Goal: Information Seeking & Learning: Understand process/instructions

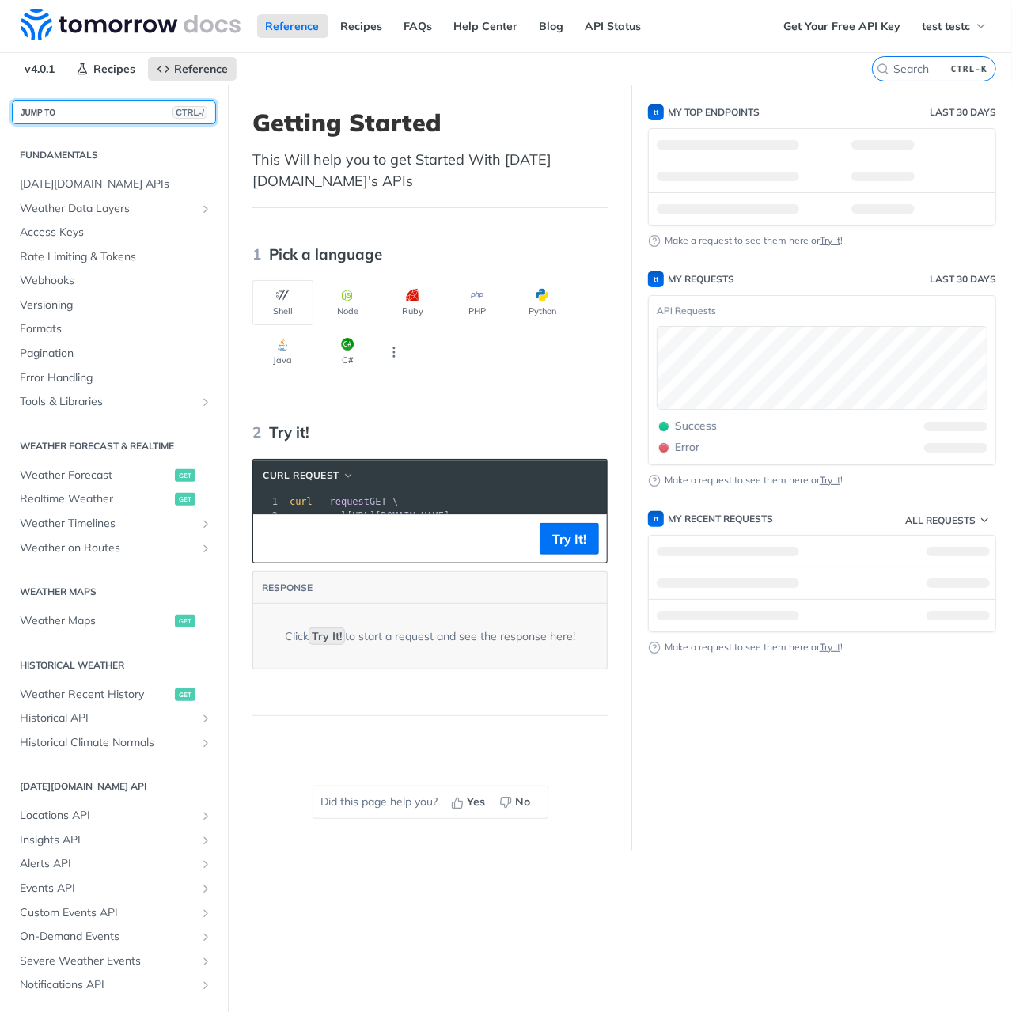
click at [73, 112] on button "JUMP TO CTRL-/" at bounding box center [114, 112] width 204 height 24
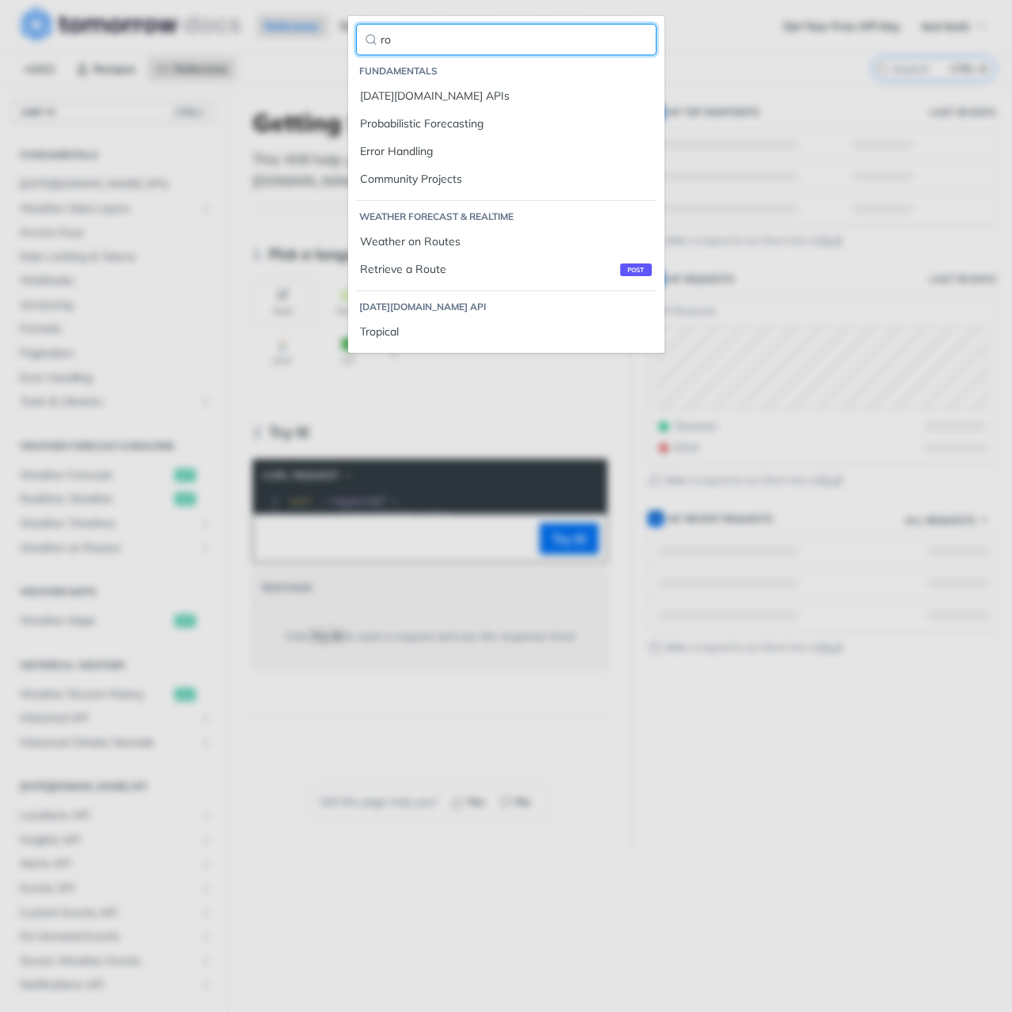
type input "r"
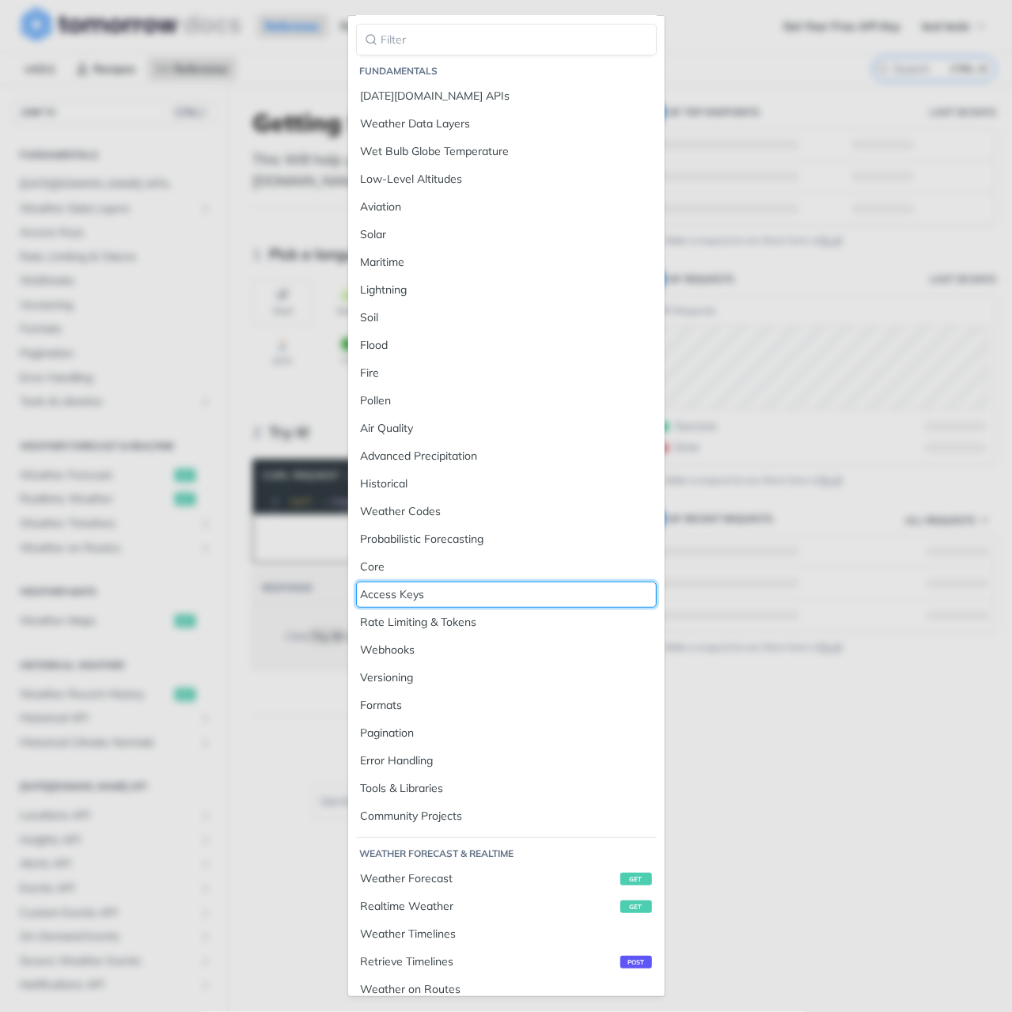
click at [476, 588] on div "Access Keys" at bounding box center [506, 594] width 291 height 17
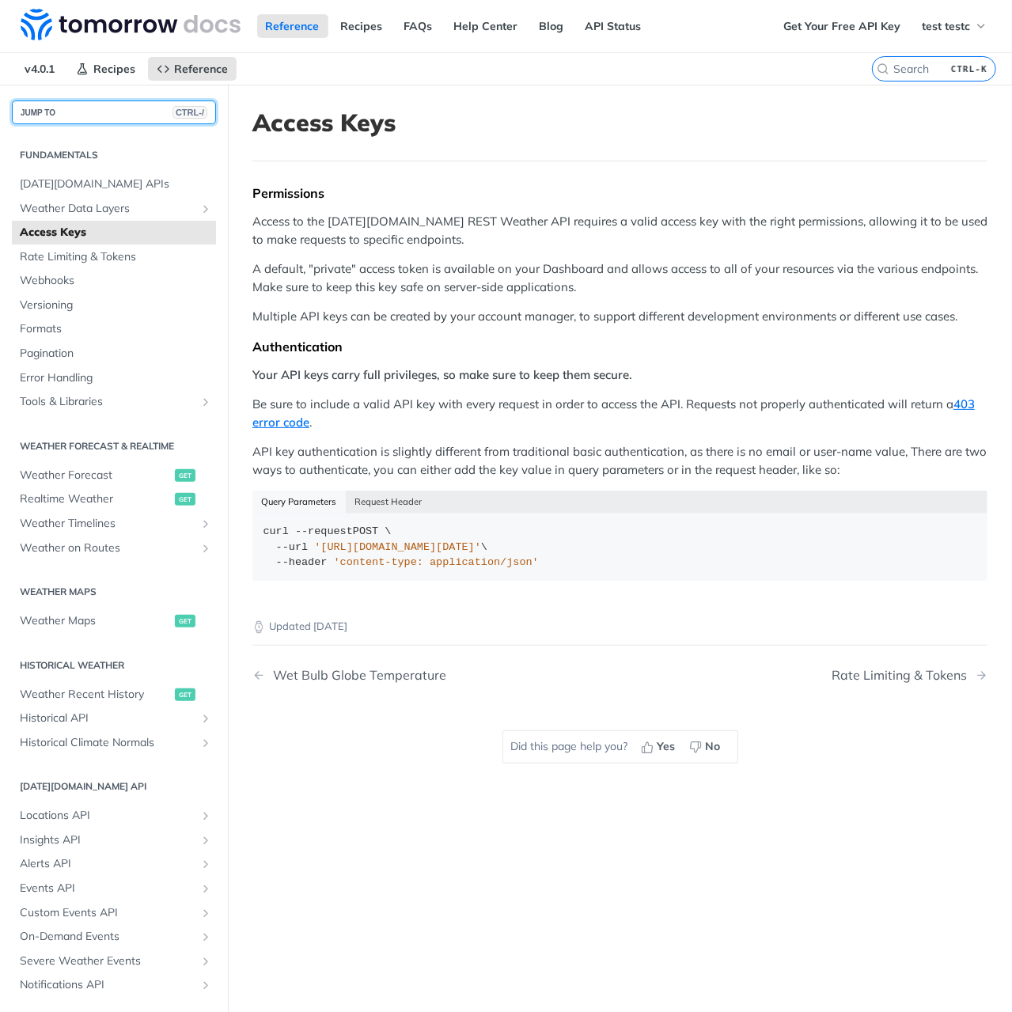
click at [116, 110] on button "JUMP TO CTRL-/" at bounding box center [114, 112] width 204 height 24
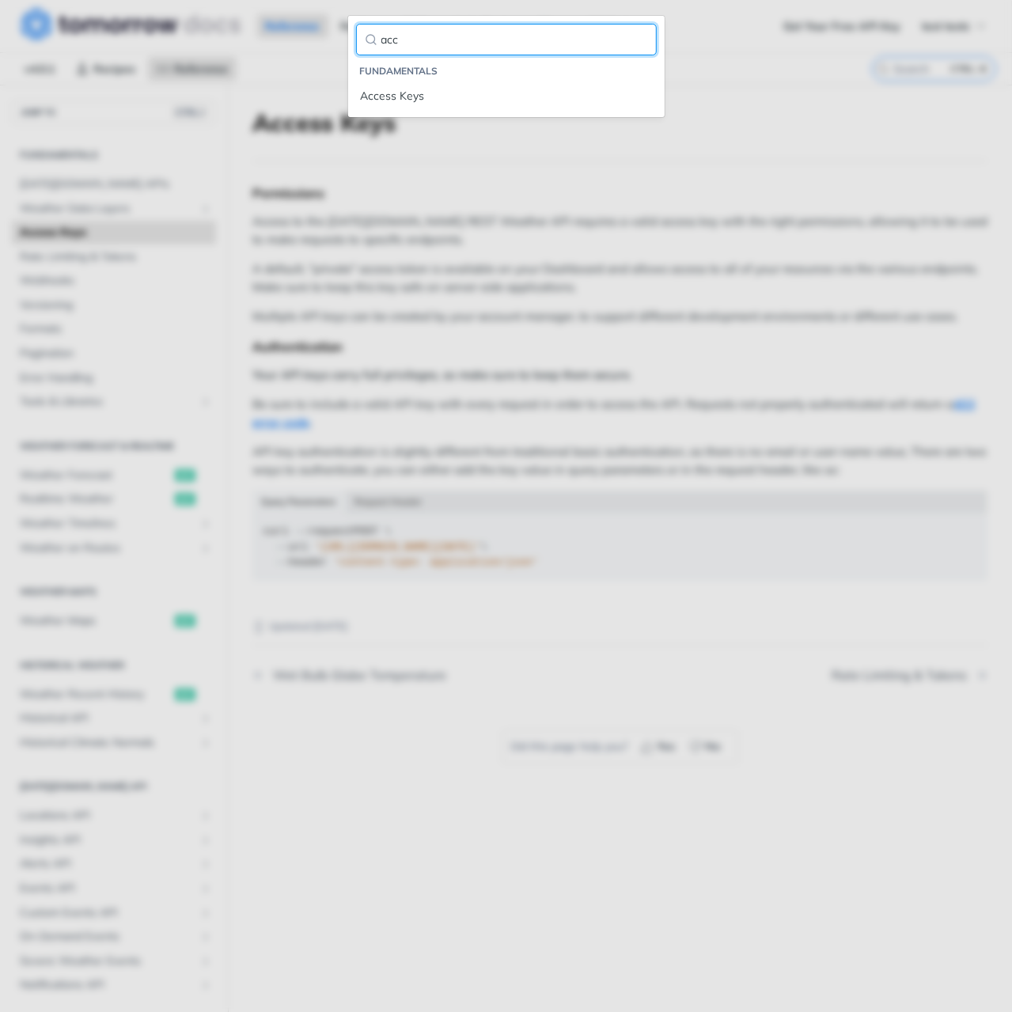
type input "acc"
click at [327, 192] on main "JUMP TO CTRL-/ Fundamentals Tomorrow.io APIs Weather Data Layers Core Probabili…" at bounding box center [506, 591] width 1012 height 1012
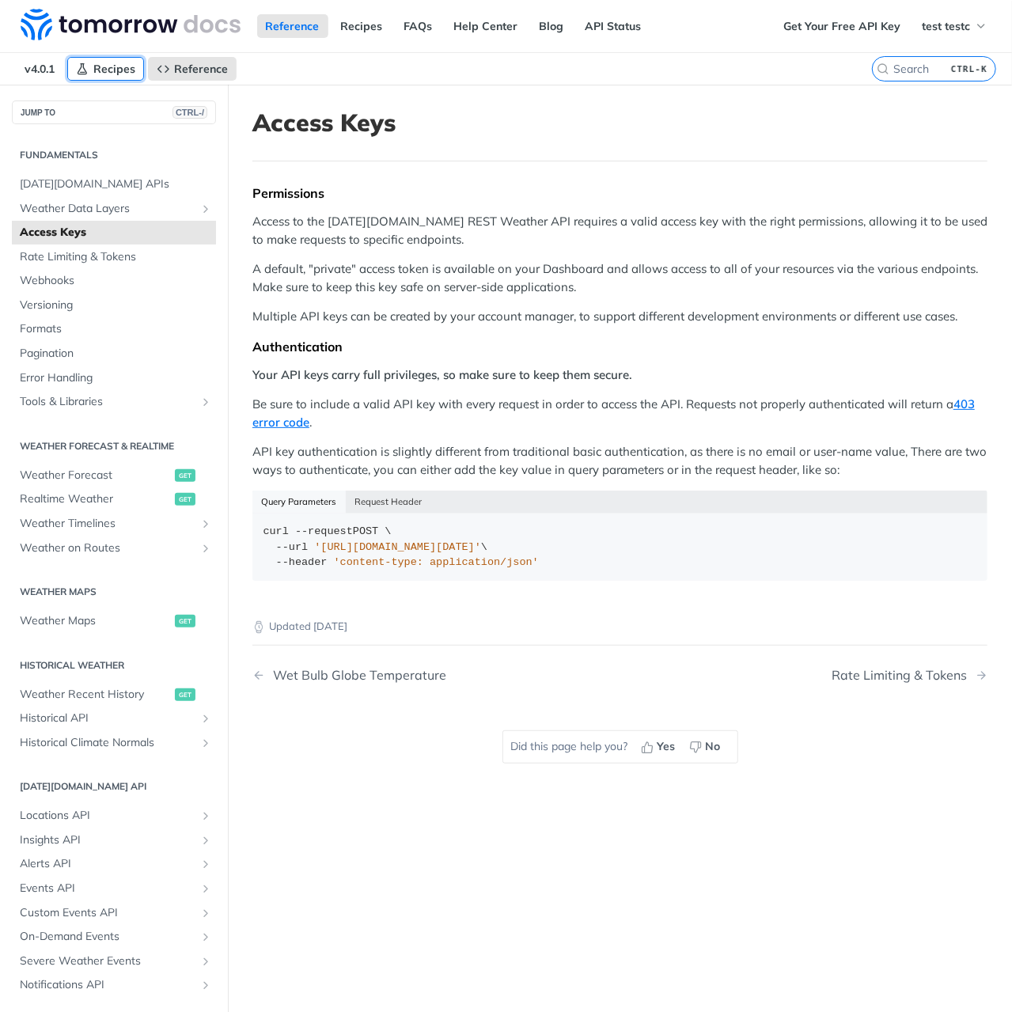
click at [108, 67] on span "Recipes" at bounding box center [114, 69] width 42 height 14
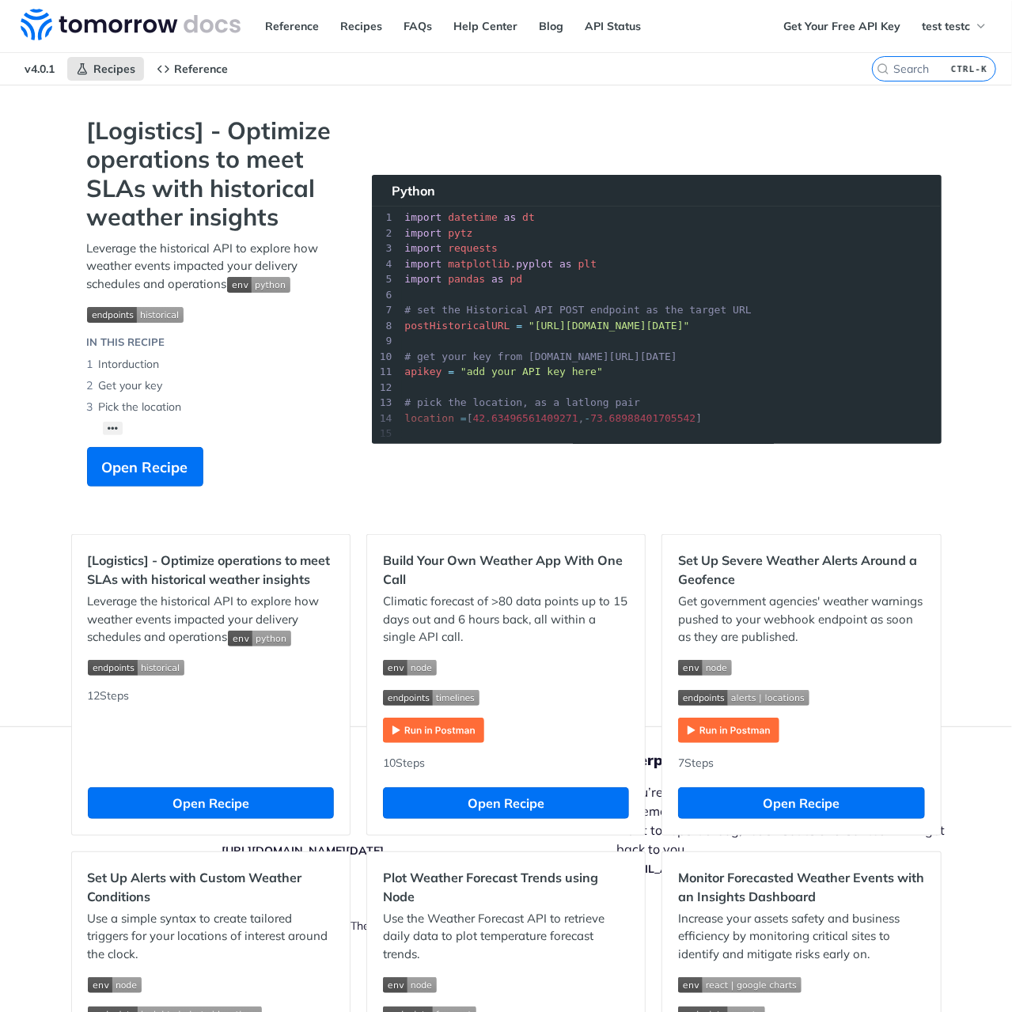
scroll to position [158, 0]
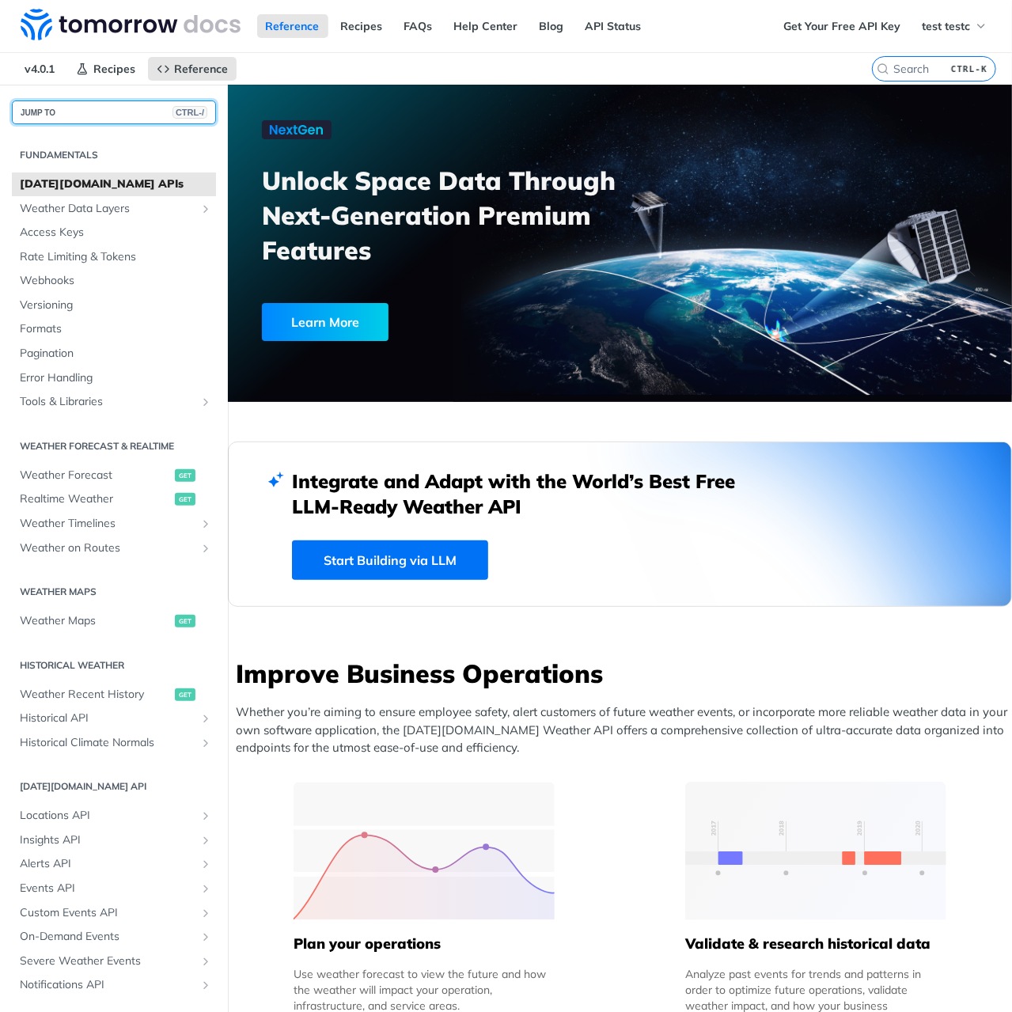
click at [100, 115] on button "JUMP TO CTRL-/" at bounding box center [114, 112] width 204 height 24
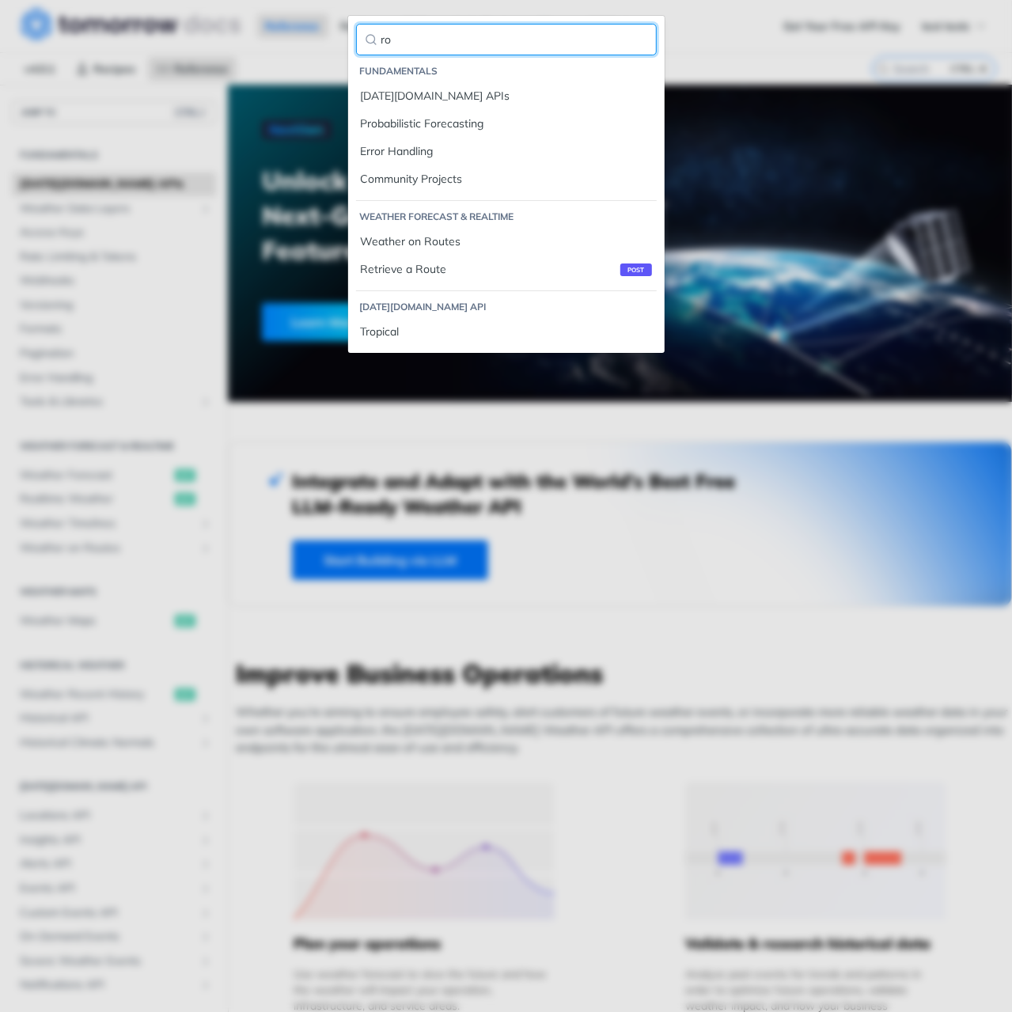
type input "r"
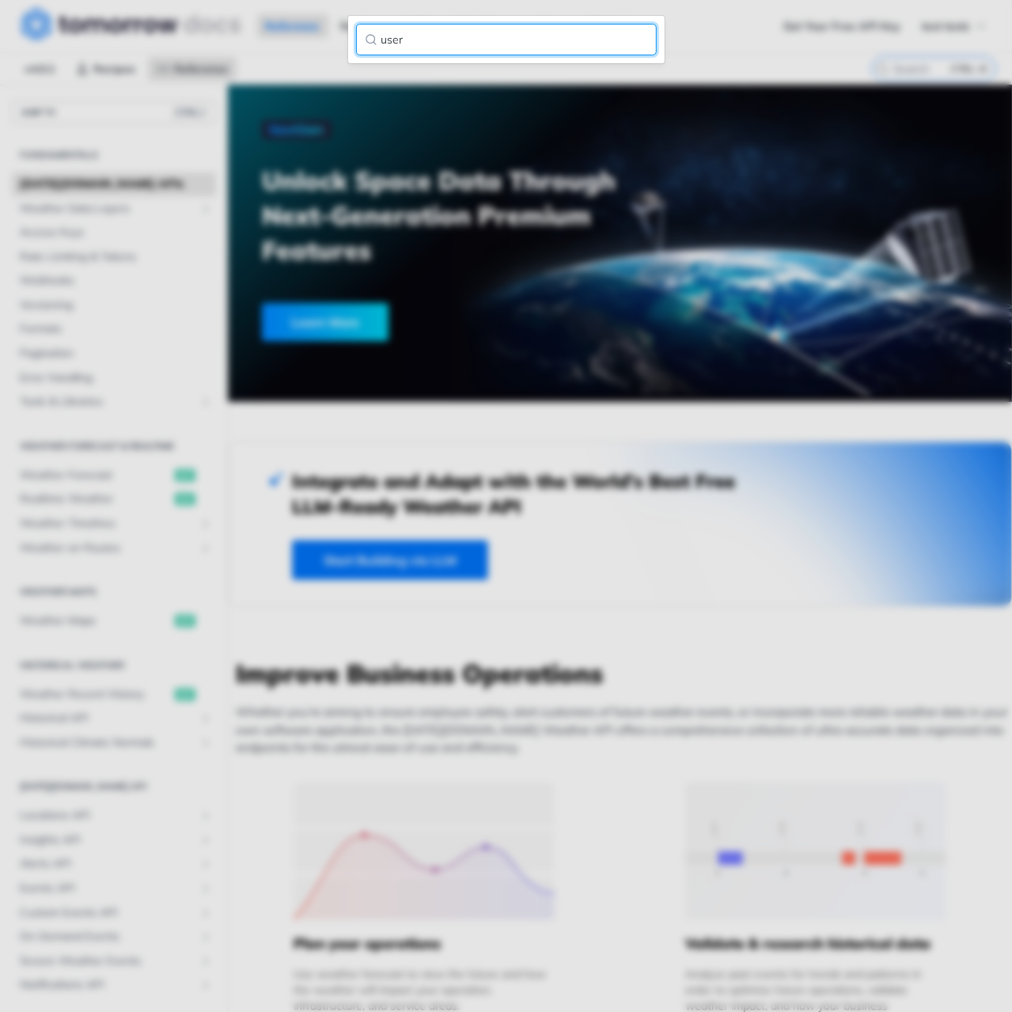
type input "user"
click at [646, 40] on input "user" at bounding box center [506, 40] width 301 height 32
click at [634, 40] on input "user" at bounding box center [506, 40] width 301 height 32
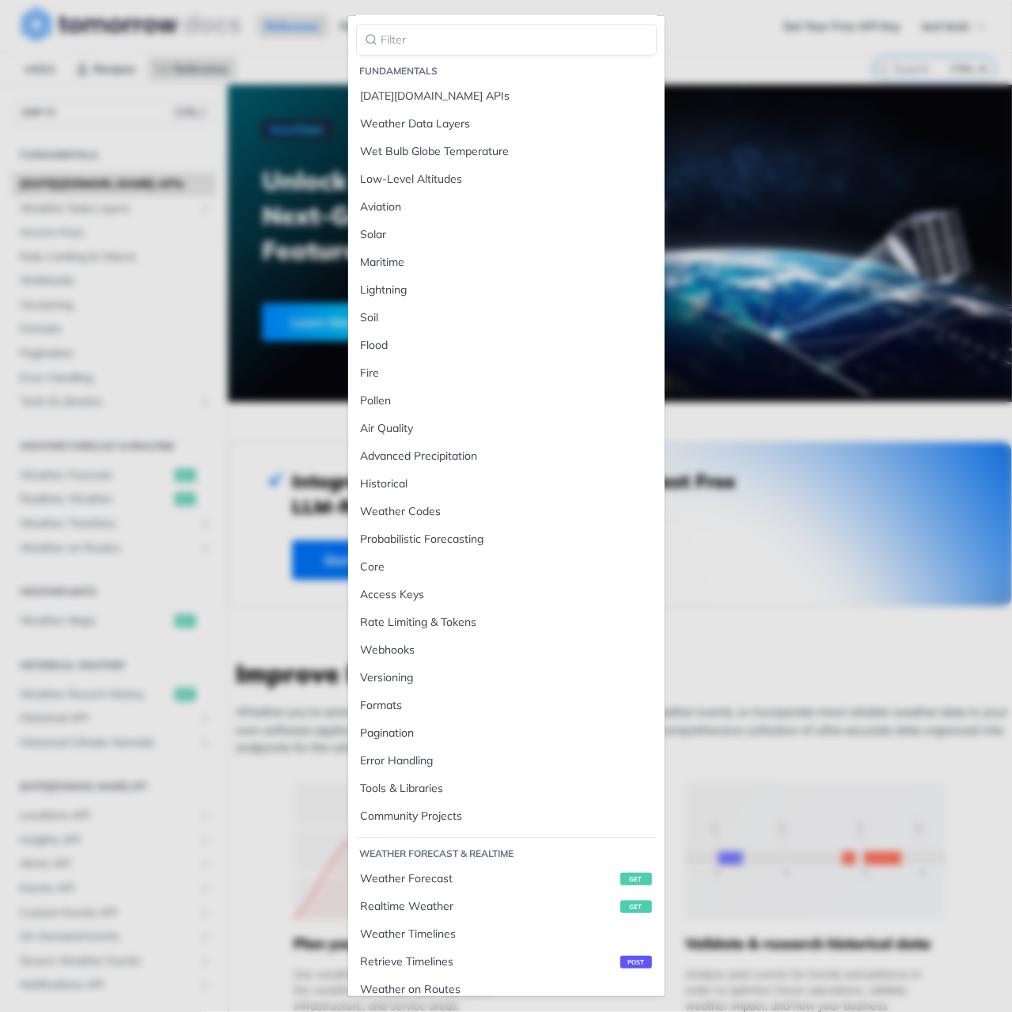
click at [758, 59] on div "Jump to Content Reference Recipes FAQs Help Center Blog API Status Recipes Refe…" at bounding box center [506, 506] width 1012 height 1012
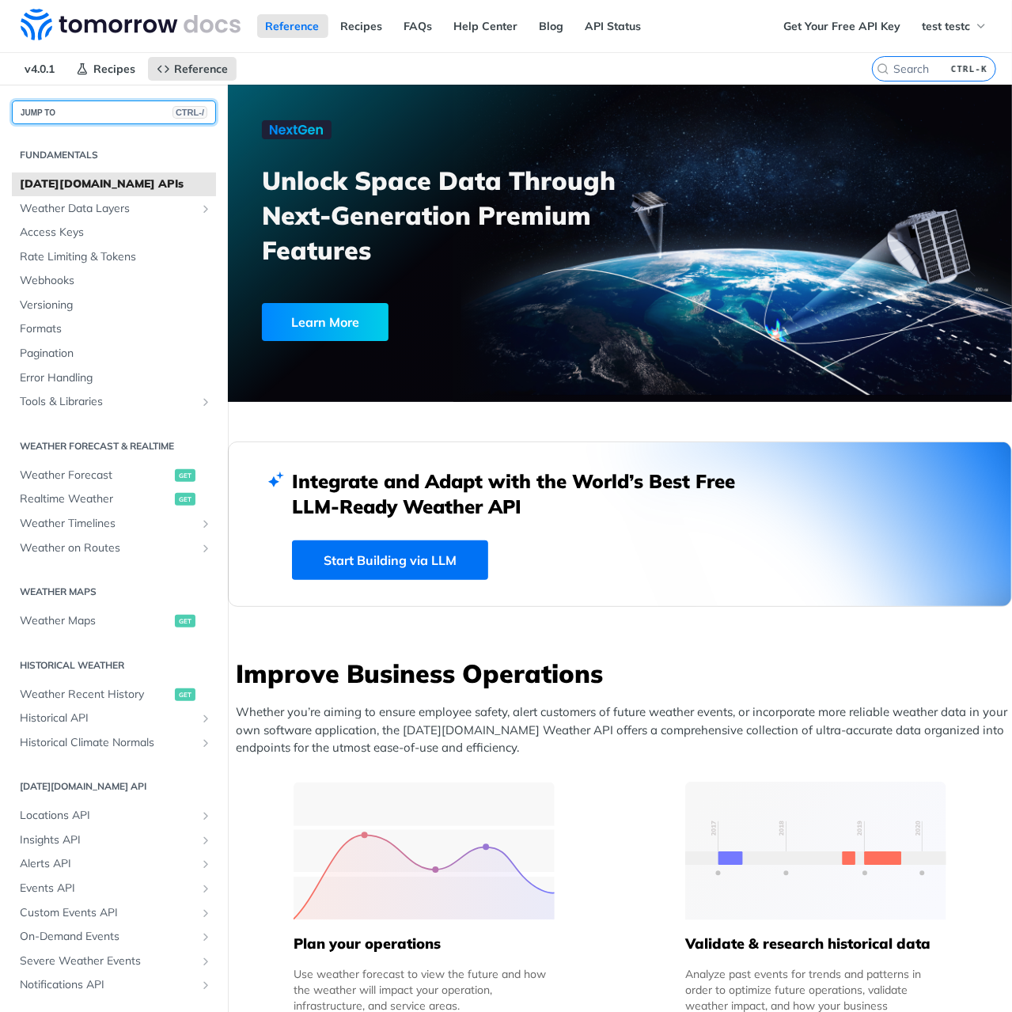
click at [79, 117] on button "JUMP TO CTRL-/" at bounding box center [114, 112] width 204 height 24
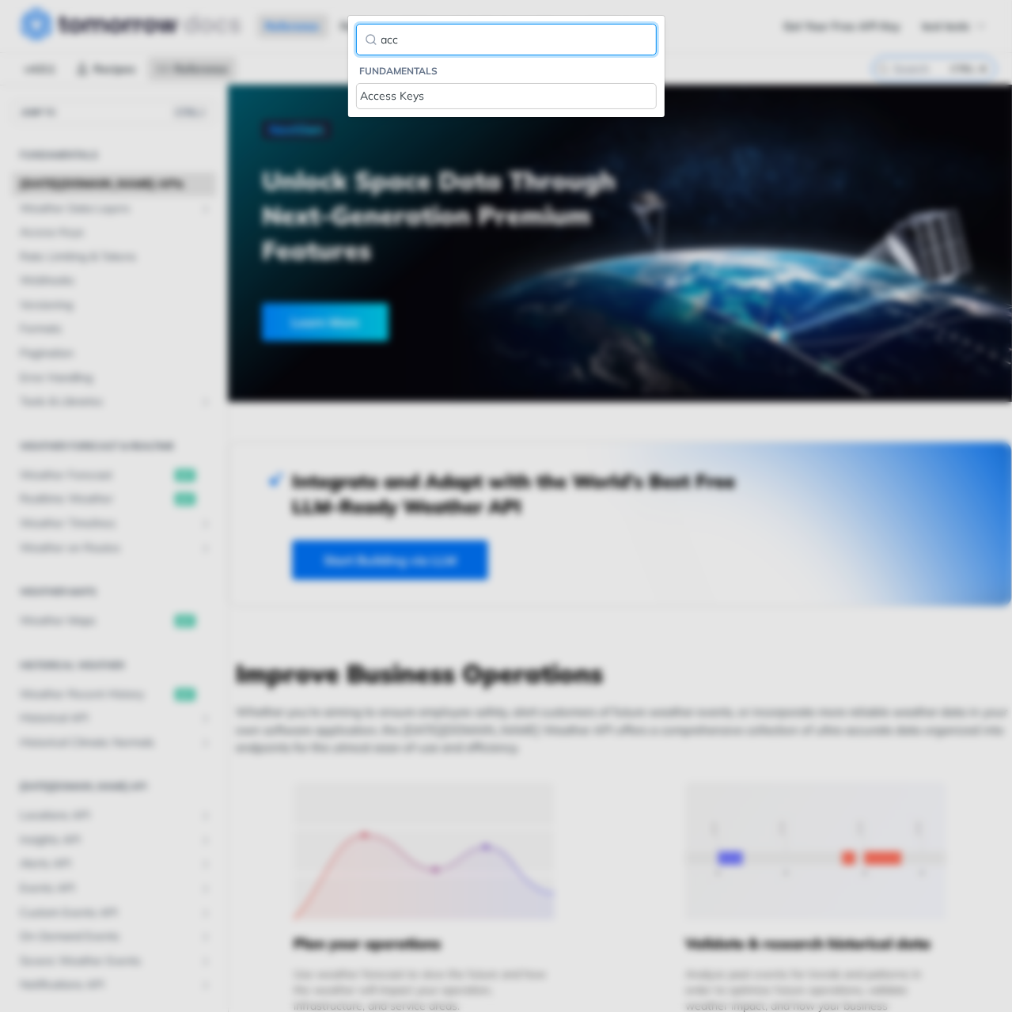
type input "acc"
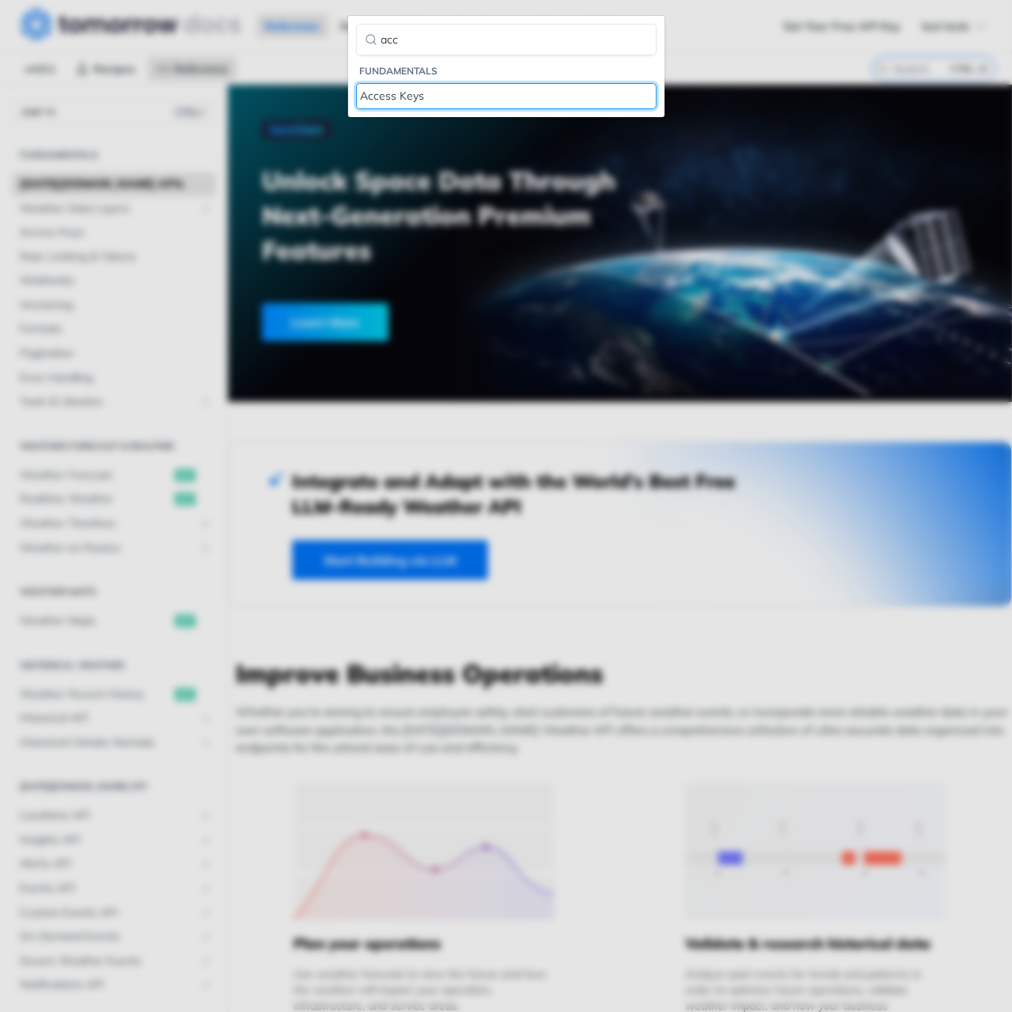
click at [445, 88] on div "Access Keys" at bounding box center [506, 96] width 291 height 17
